Goal: Information Seeking & Learning: Learn about a topic

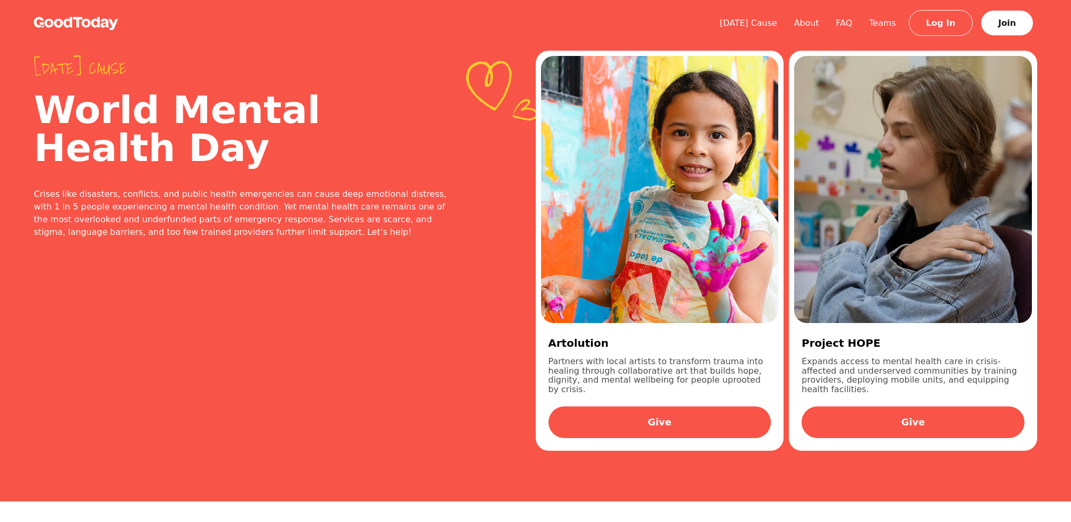
scroll to position [2033, 0]
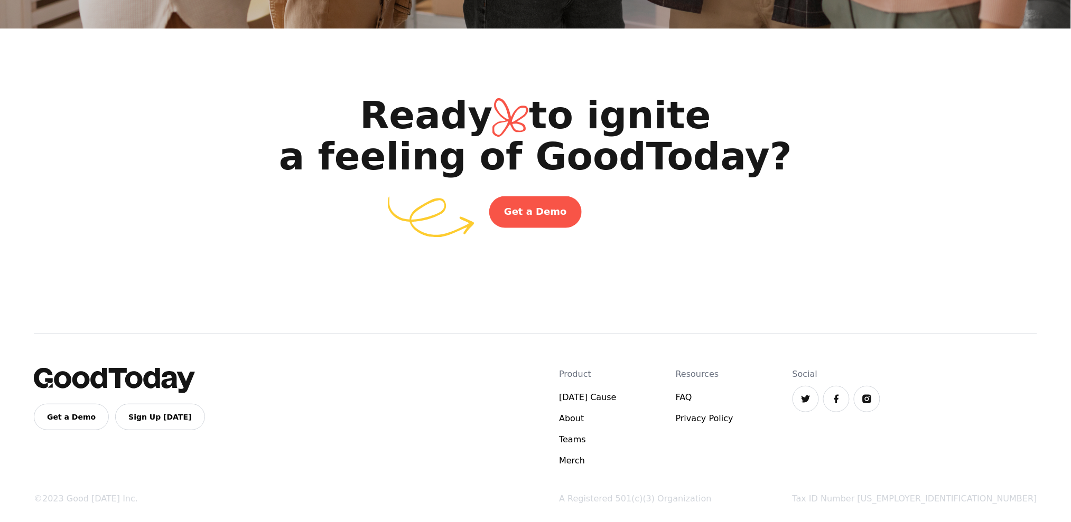
click at [536, 96] on h2 "Ready to ignite a feeling of GoodToday?" at bounding box center [535, 136] width 1071 height 80
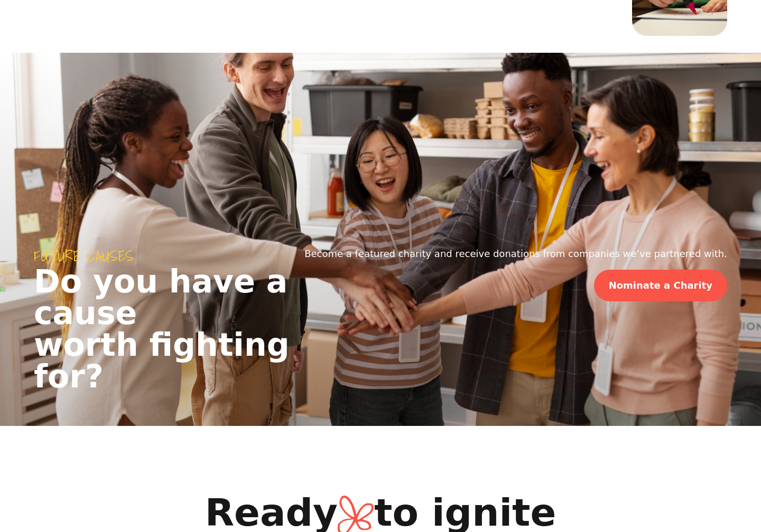
scroll to position [1211, 0]
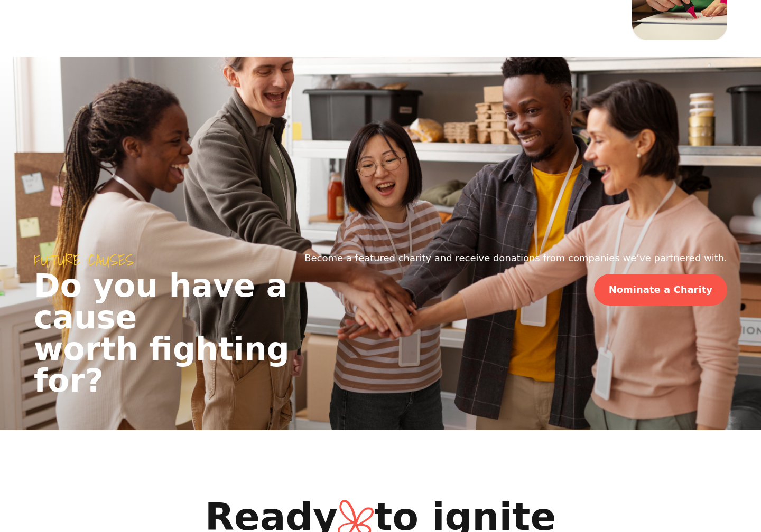
click at [484, 326] on div "Become a featured charity and receive donations from companies we’ve partnered …" at bounding box center [527, 324] width 467 height 146
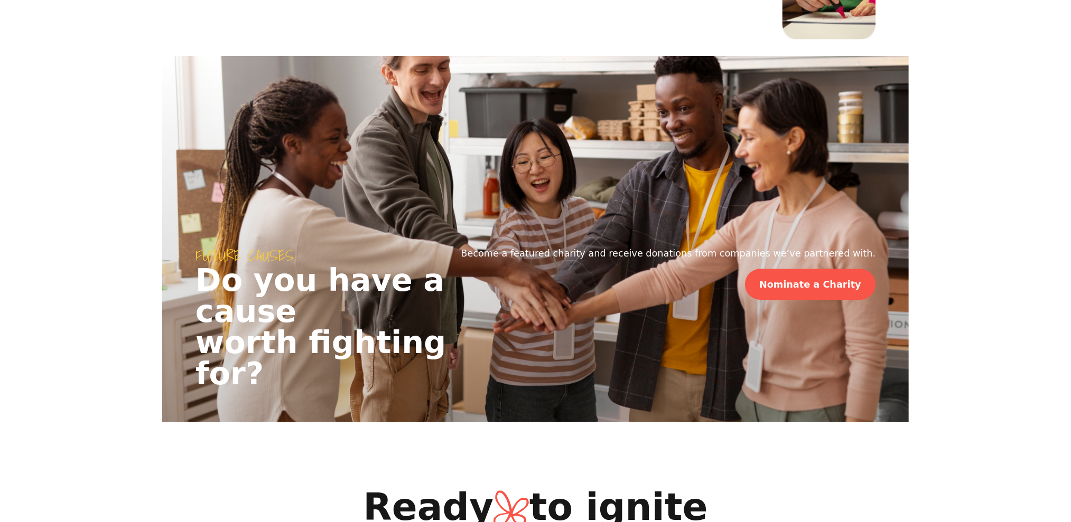
scroll to position [1532, 0]
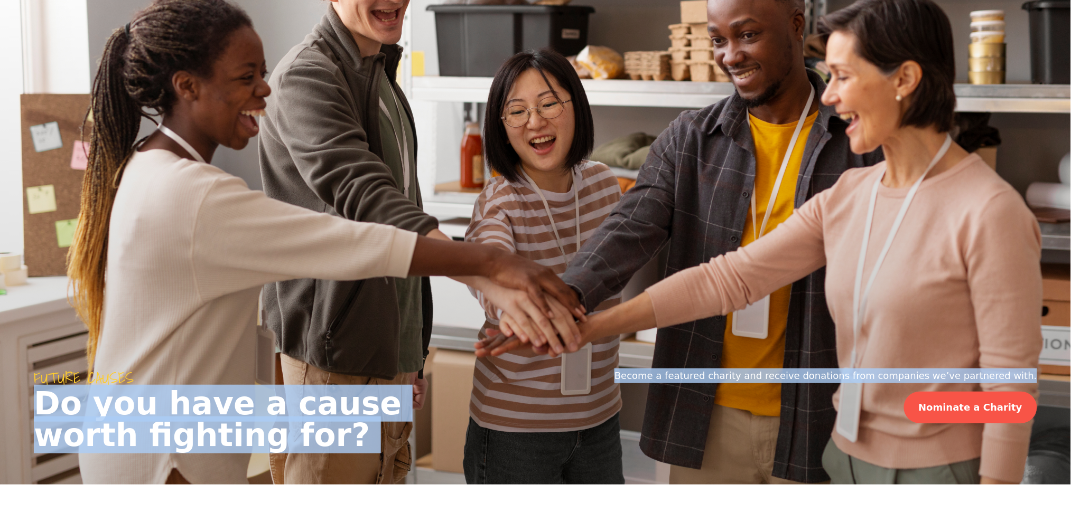
drag, startPoint x: 658, startPoint y: 413, endPoint x: 1067, endPoint y: 425, distance: 409.6
click at [1067, 425] on div "Future causes Do you have a cause worth fighting for? Become a featured charity…" at bounding box center [535, 427] width 1071 height 116
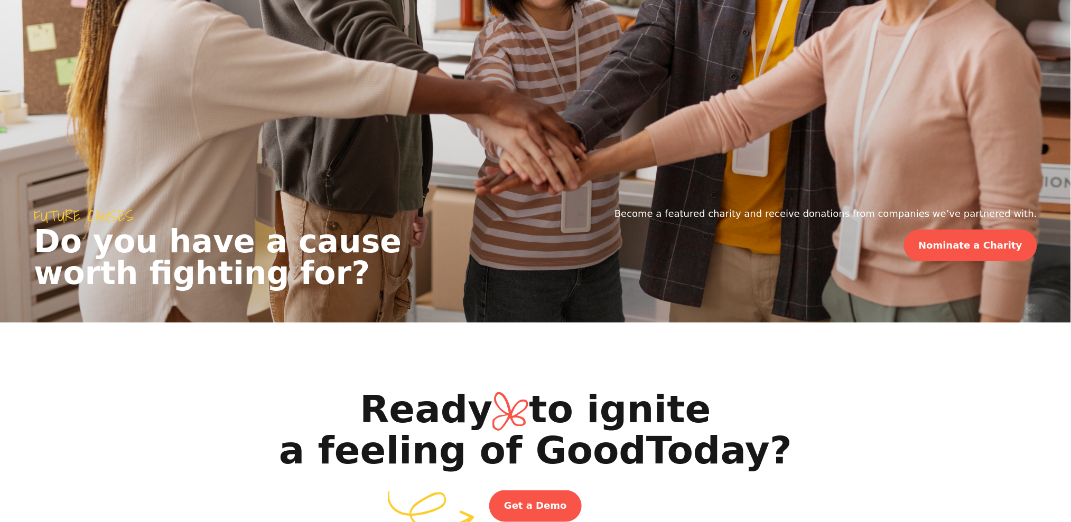
scroll to position [1744, 0]
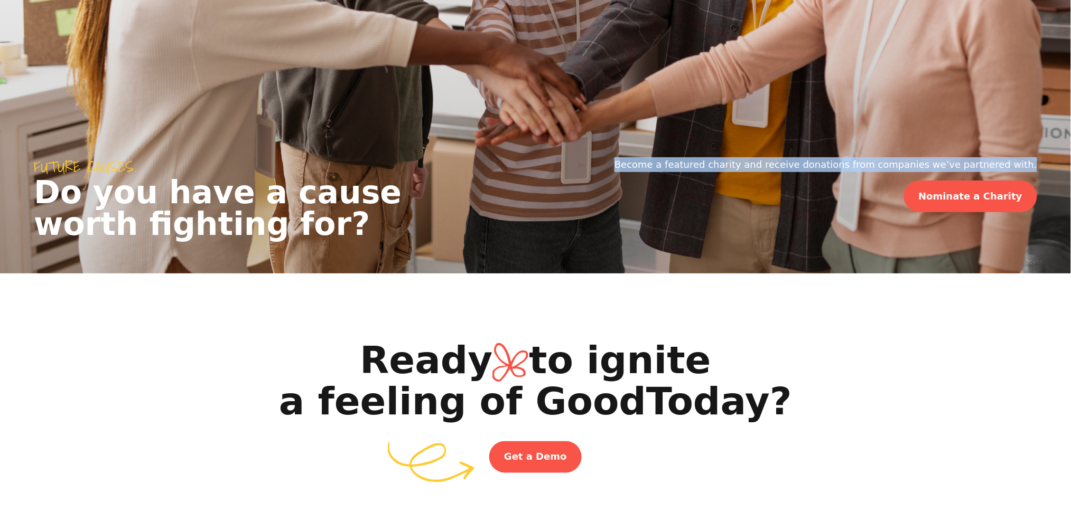
drag, startPoint x: 670, startPoint y: 205, endPoint x: 1054, endPoint y: 205, distance: 384.0
click at [1054, 205] on div "Become a featured charity and receive donations from companies we’ve partnered …" at bounding box center [837, 198] width 467 height 82
copy p "Become a featured charity and receive donations from companies we’ve partnered …"
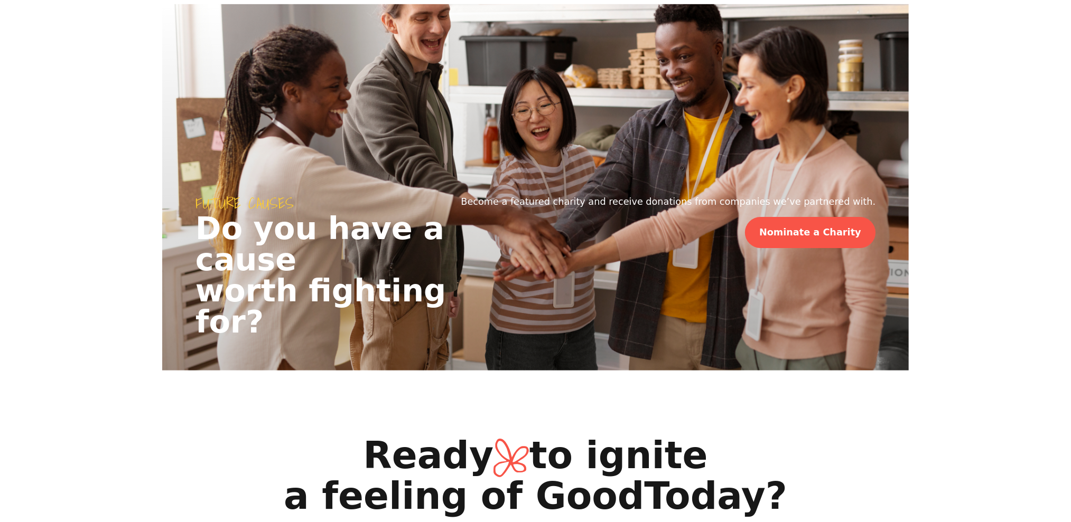
scroll to position [0, 0]
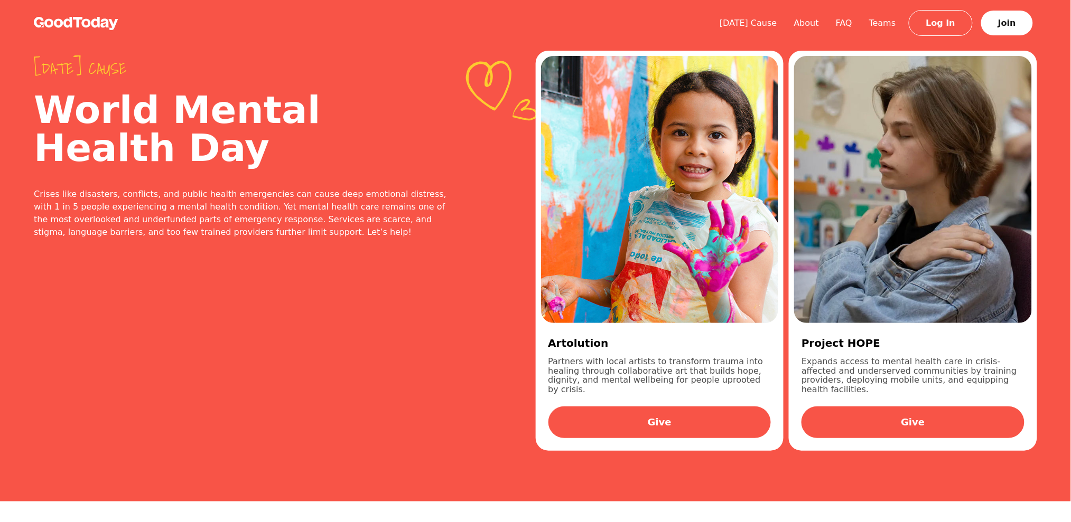
click at [311, 255] on div "[DATE] cause World Mental Health Day Crises like disasters, conflicts, and publ…" at bounding box center [285, 251] width 502 height 434
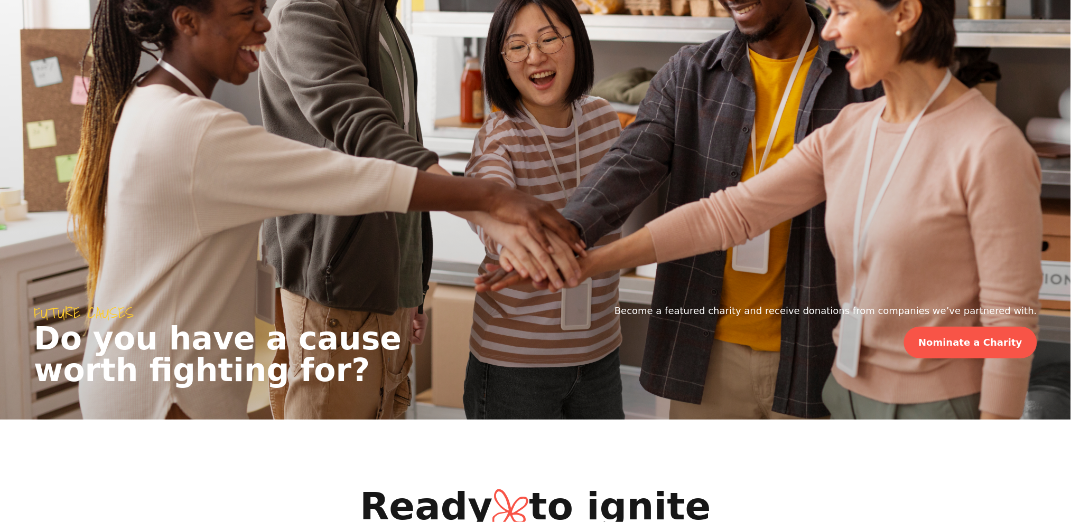
scroll to position [1620, 0]
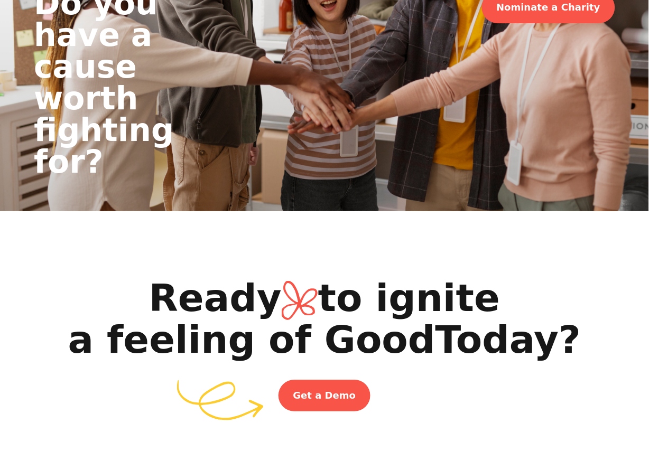
click at [439, 176] on div "Become a featured charity and receive donations from companies we’ve partnered …" at bounding box center [415, 72] width 467 height 209
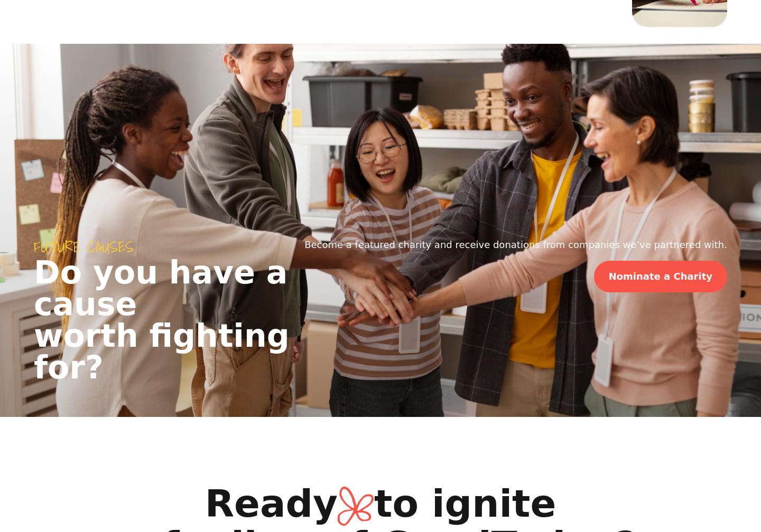
scroll to position [1277, 0]
